Goal: Use online tool/utility: Utilize a website feature to perform a specific function

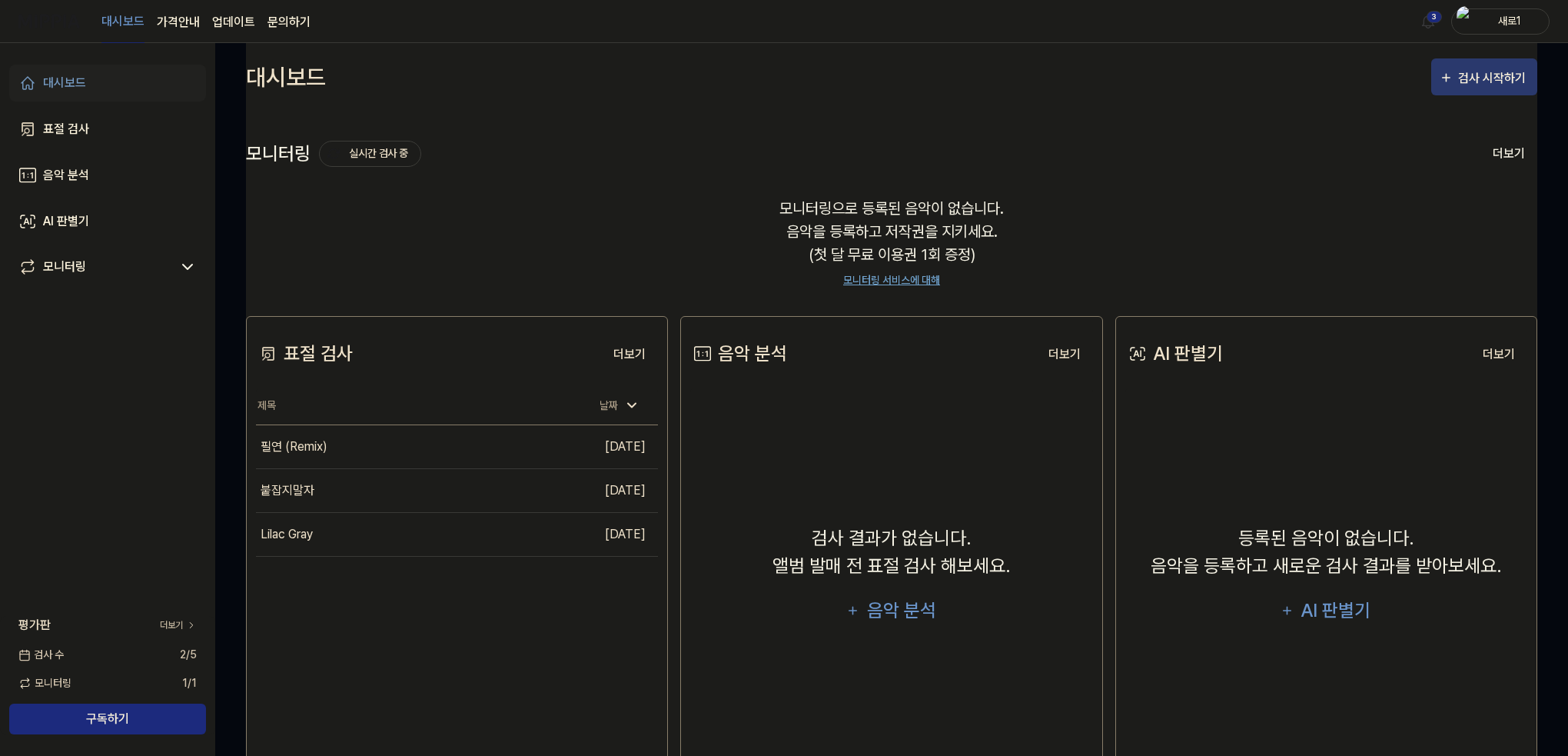
click at [1458, 70] on div "검사 시작하기" at bounding box center [1484, 78] width 91 height 20
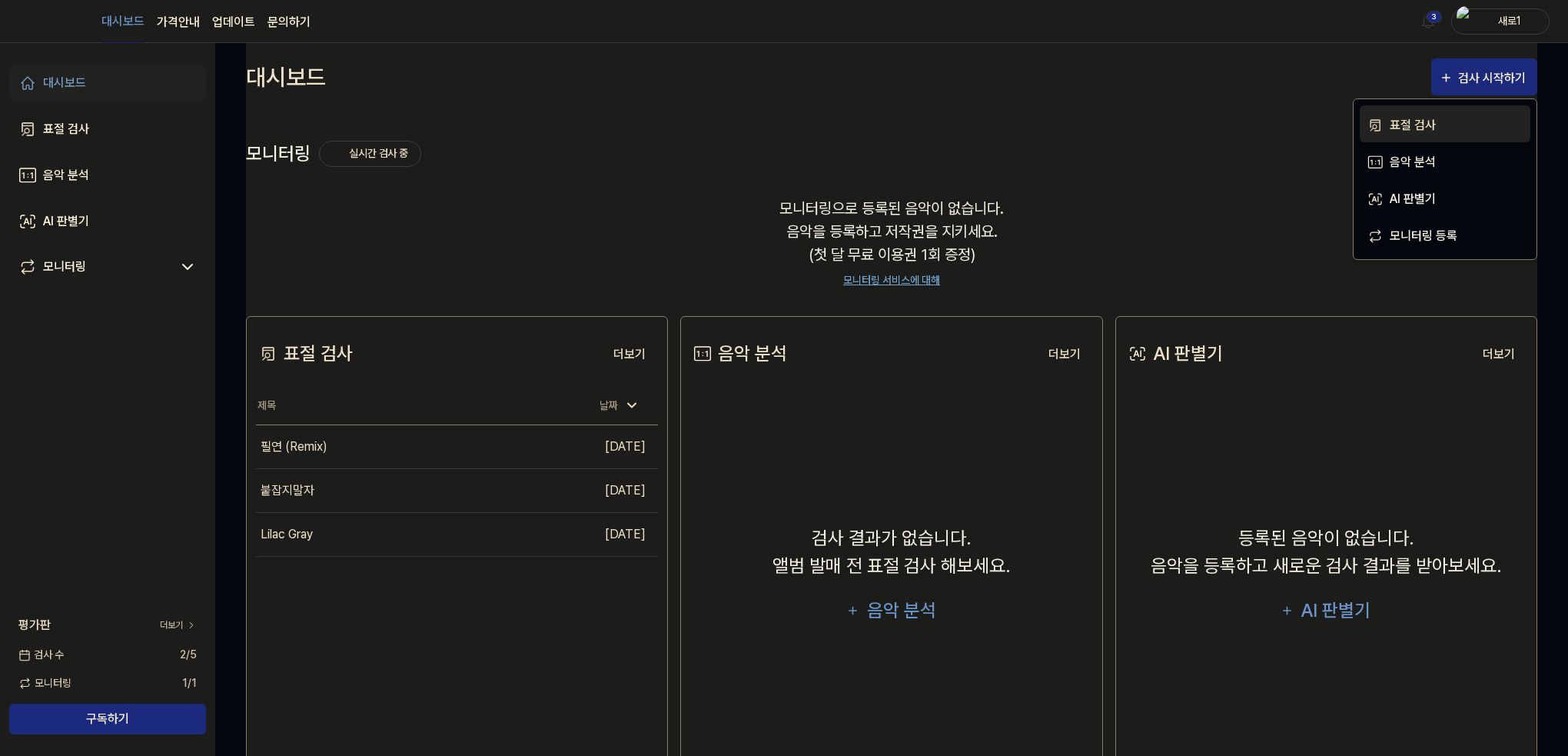
click at [1427, 129] on div "표절 검사" at bounding box center [1457, 125] width 133 height 20
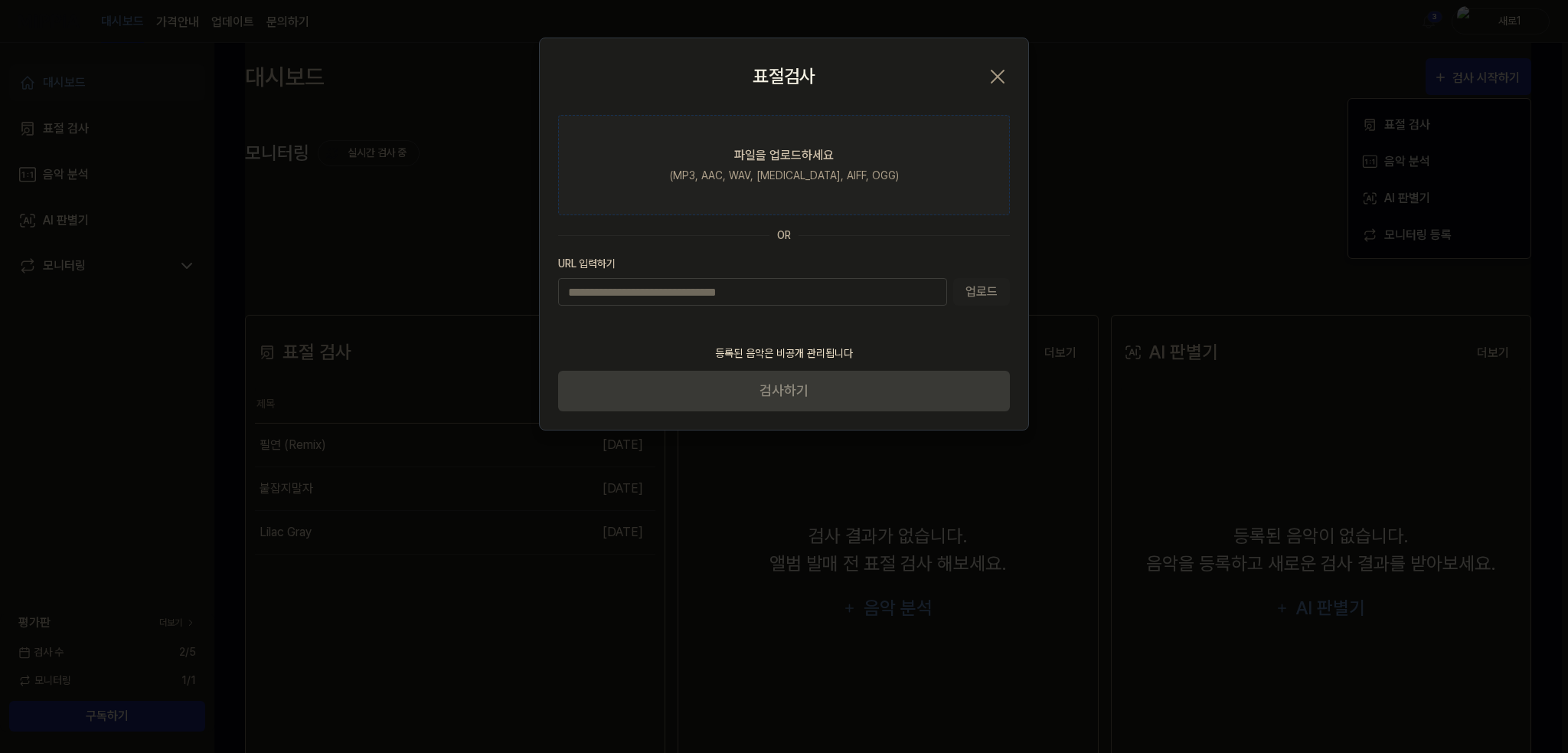
click at [756, 155] on div "파일을 업로드하세요" at bounding box center [784, 155] width 99 height 19
click at [0, 0] on input "파일을 업로드하세요 (MP3, AAC, WAV, FLAC, AIFF, OGG)" at bounding box center [0, 0] width 0 height 0
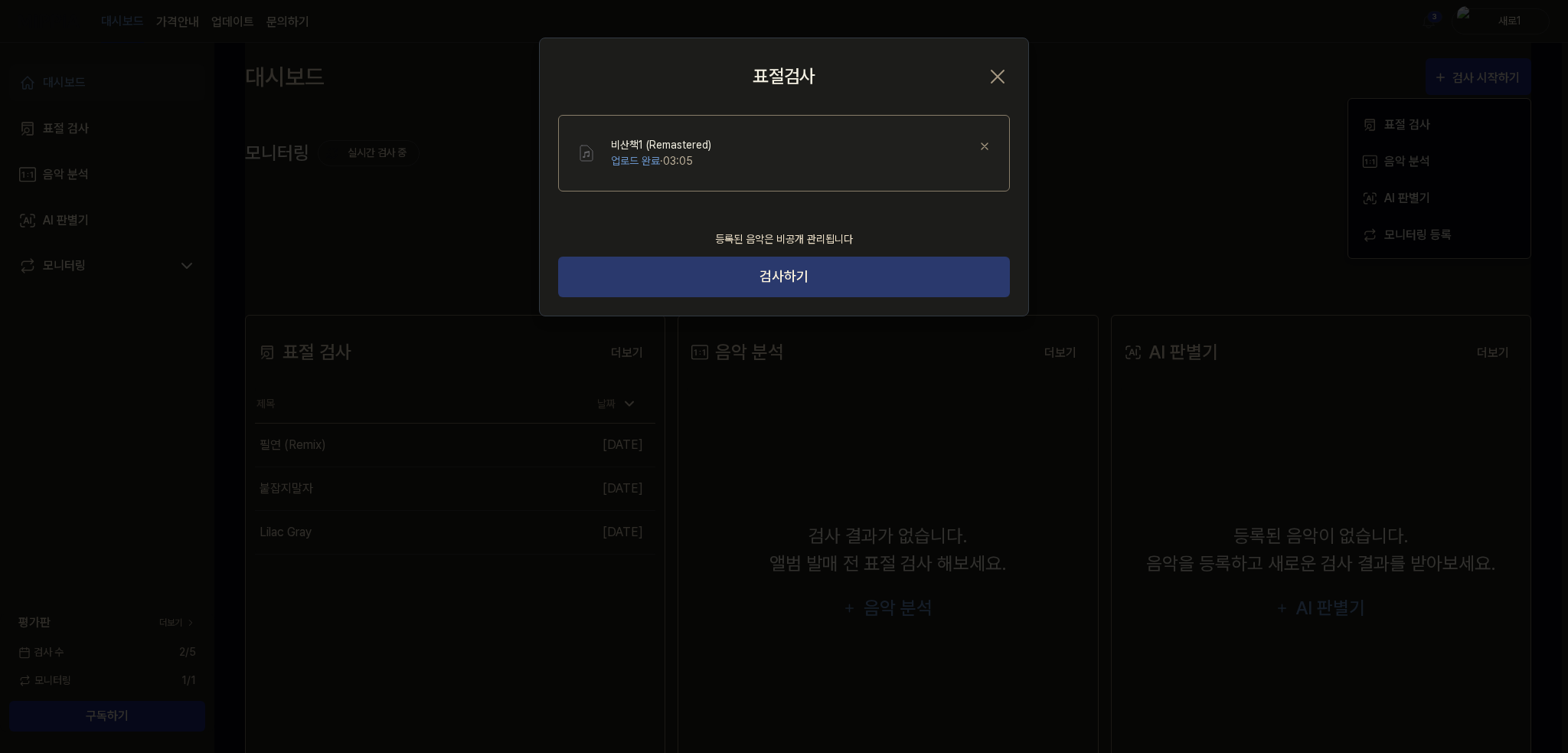
click at [748, 274] on button "검사하기" at bounding box center [784, 277] width 452 height 41
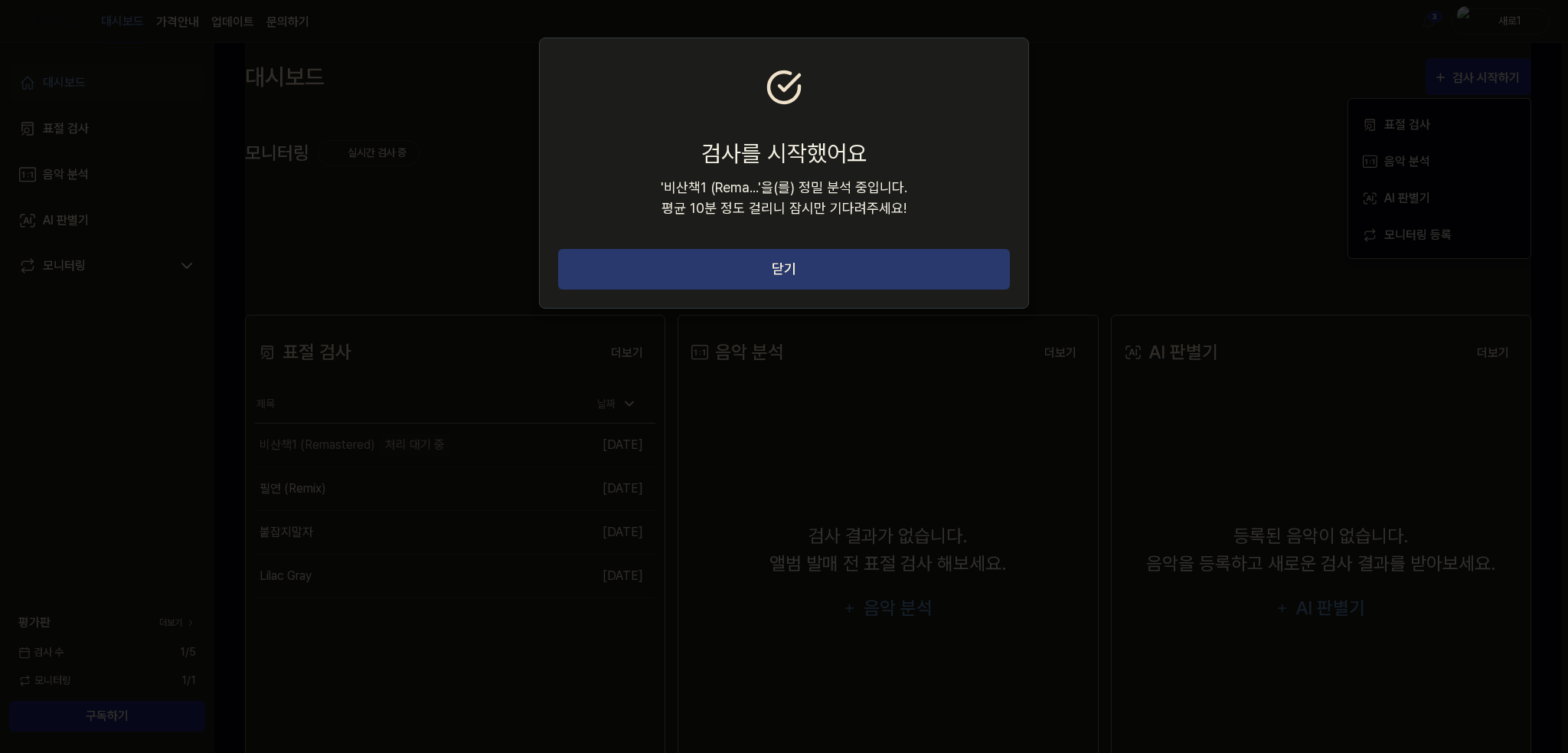
click at [889, 261] on button "닫기" at bounding box center [784, 269] width 452 height 41
